Goal: Information Seeking & Learning: Learn about a topic

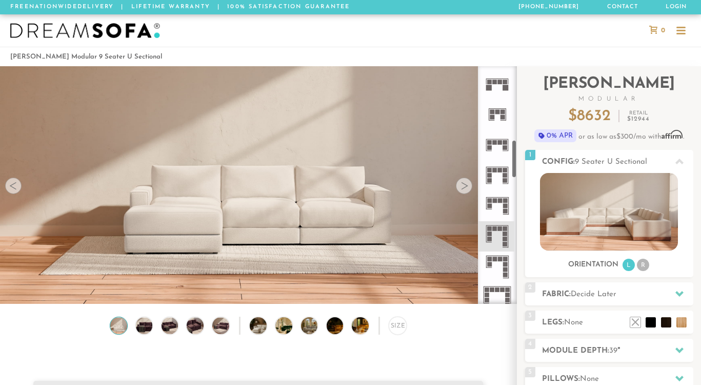
scroll to position [455, 0]
click at [491, 167] on icon at bounding box center [497, 174] width 30 height 30
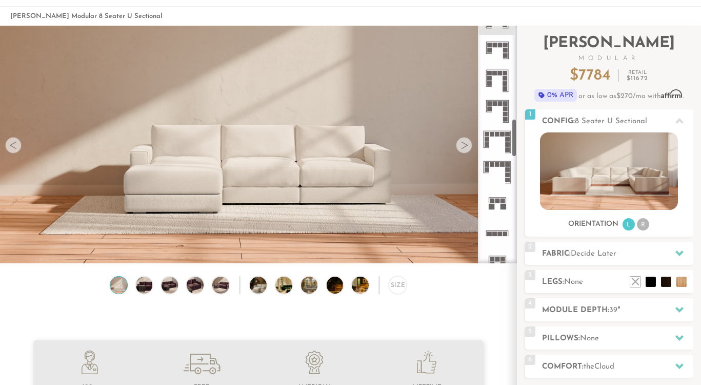
scroll to position [571, 0]
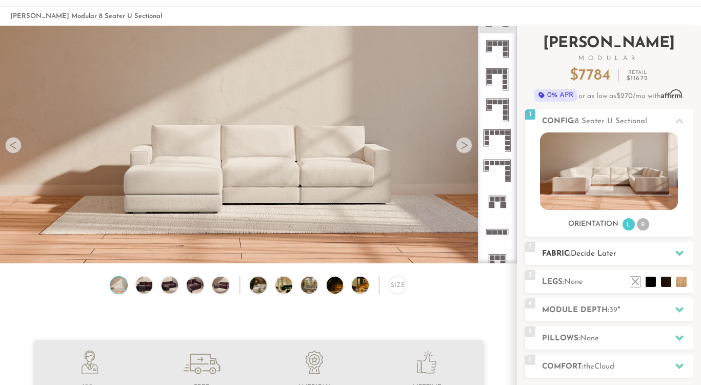
click at [603, 252] on span "Decide Later" at bounding box center [594, 254] width 46 height 8
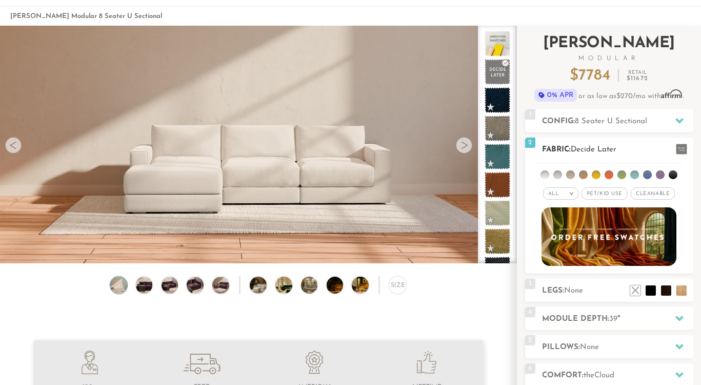
click at [655, 192] on span "Cleanable x" at bounding box center [653, 193] width 44 height 12
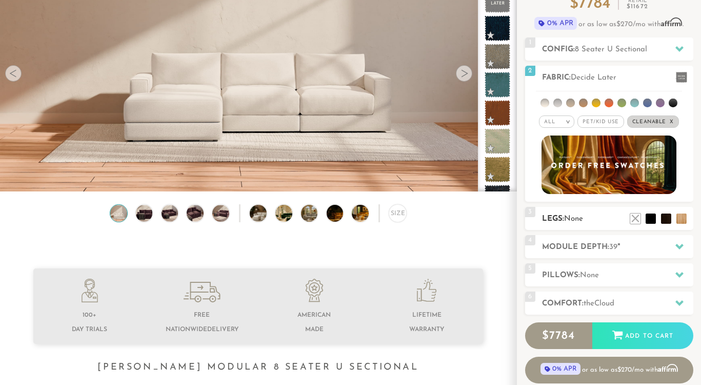
scroll to position [115, 0]
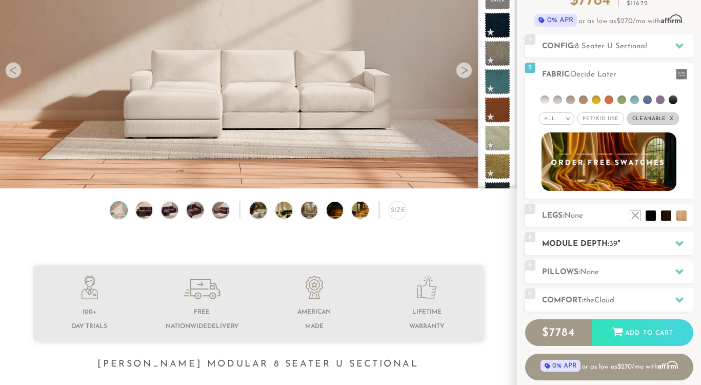
click at [629, 248] on h2 "Module Depth: 39 "" at bounding box center [617, 244] width 151 height 12
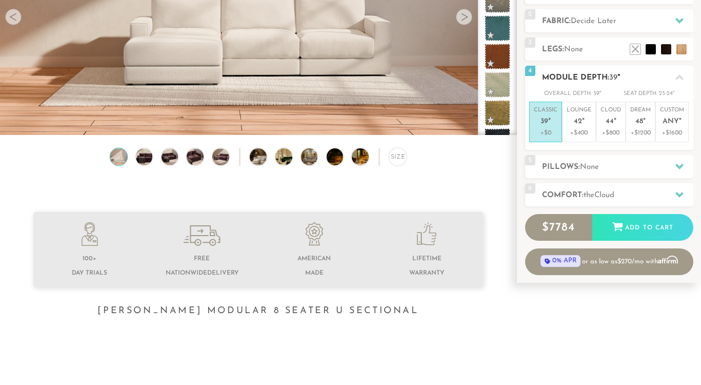
scroll to position [170, 0]
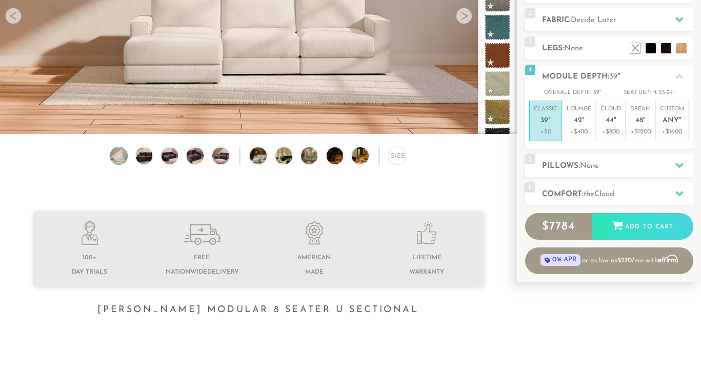
click at [424, 243] on icon at bounding box center [427, 233] width 20 height 24
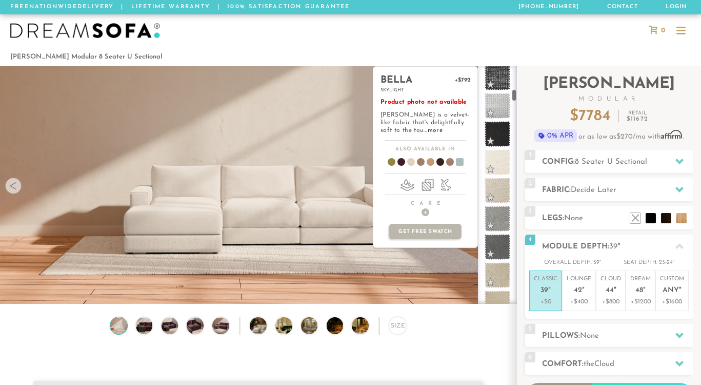
scroll to position [600, 0]
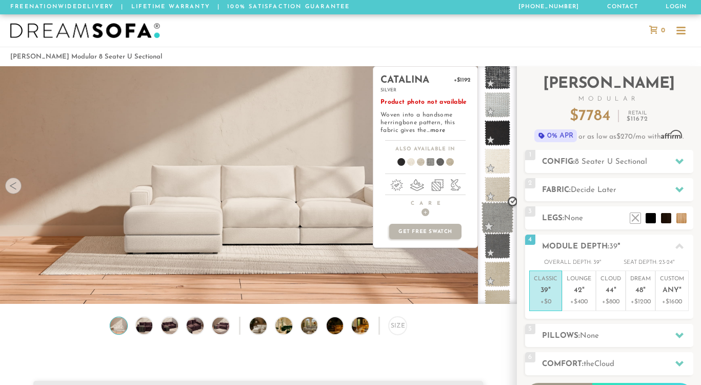
click at [495, 218] on span at bounding box center [497, 217] width 32 height 32
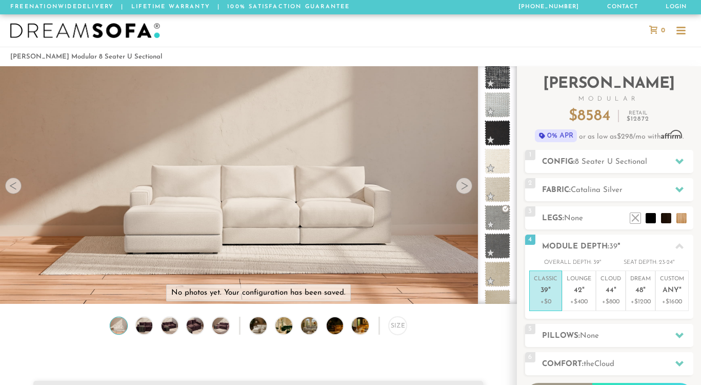
click at [537, 41] on div at bounding box center [350, 30] width 701 height 32
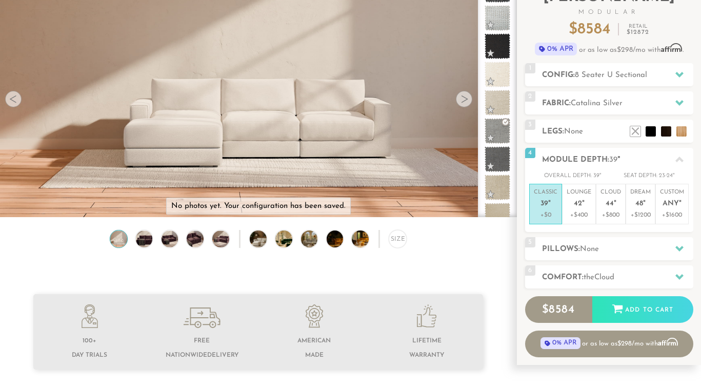
scroll to position [88, 0]
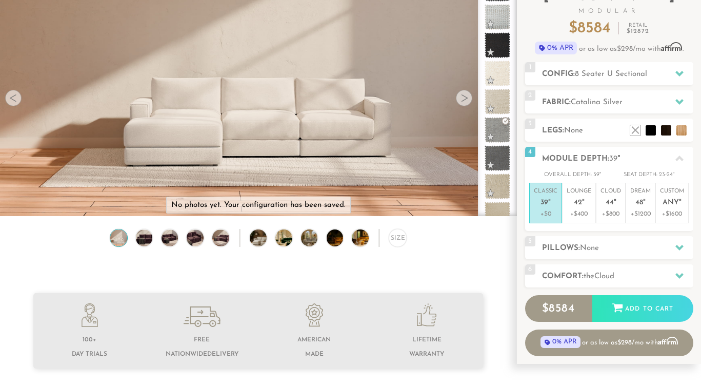
click at [422, 313] on icon at bounding box center [427, 315] width 20 height 24
click at [423, 344] on li at bounding box center [427, 332] width 112 height 58
click at [423, 351] on li at bounding box center [427, 332] width 112 height 58
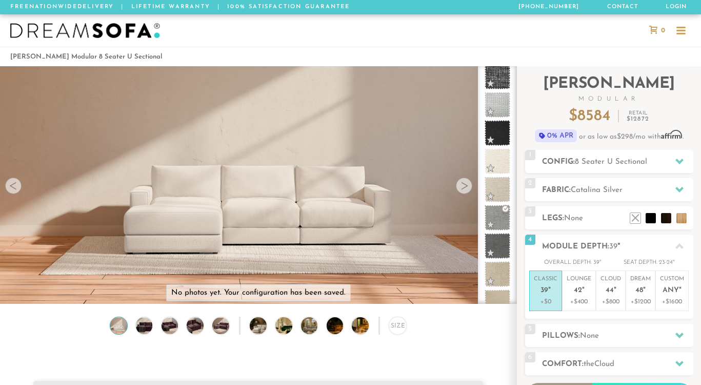
scroll to position [0, 0]
click at [211, 7] on p "Free Nationwide Delivery | Lifetime Warranty | 100% Satisfaction Guarantee" at bounding box center [180, 7] width 340 height 14
click at [152, 6] on p "Free Nationwide Delivery | Lifetime Warranty | 100% Satisfaction Guarantee" at bounding box center [180, 7] width 340 height 14
click at [683, 30] on div at bounding box center [680, 31] width 9 height 2
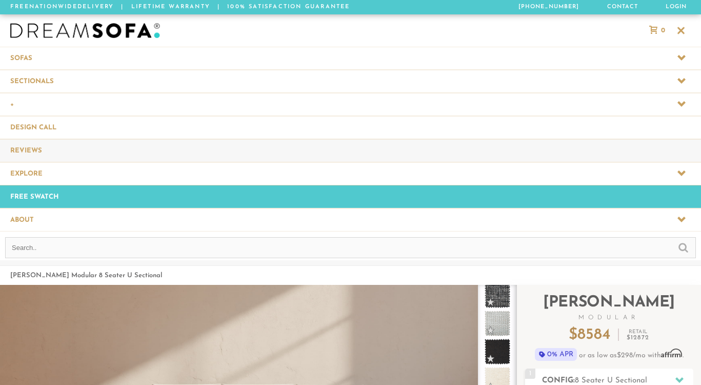
click at [480, 154] on link "Reviews" at bounding box center [350, 150] width 701 height 23
